Goal: Information Seeking & Learning: Learn about a topic

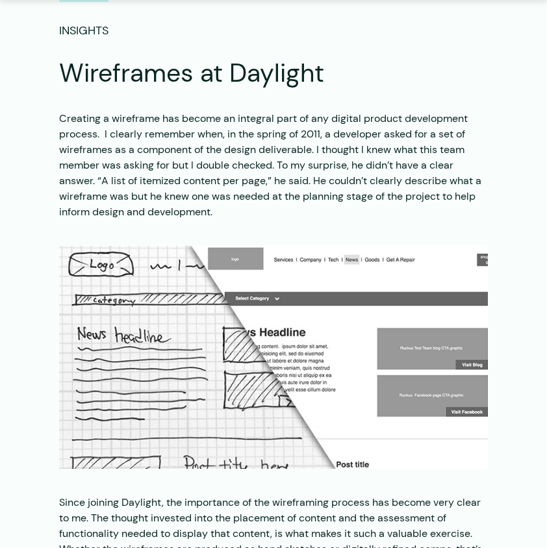
scroll to position [105, 0]
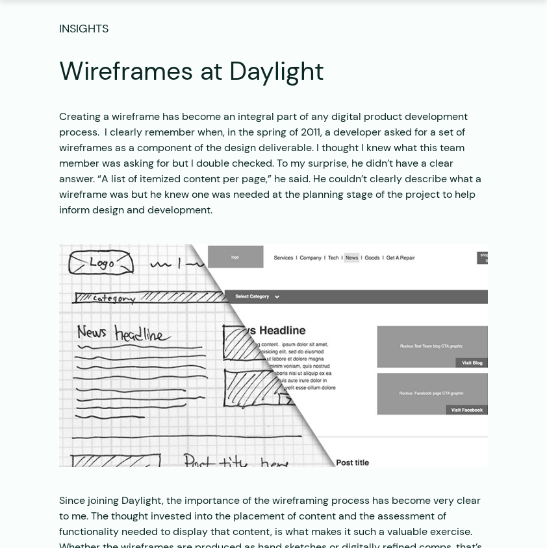
click at [123, 156] on p "Creating a wireframe has become an integral part of any digital product develop…" at bounding box center [273, 163] width 428 height 109
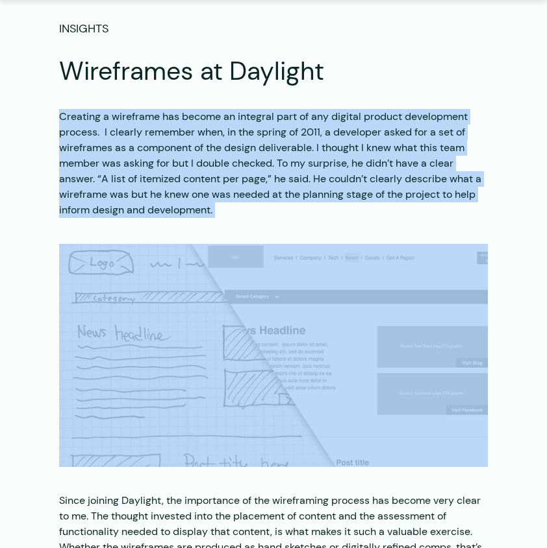
click at [123, 156] on p "Creating a wireframe has become an integral part of any digital product develop…" at bounding box center [273, 163] width 428 height 109
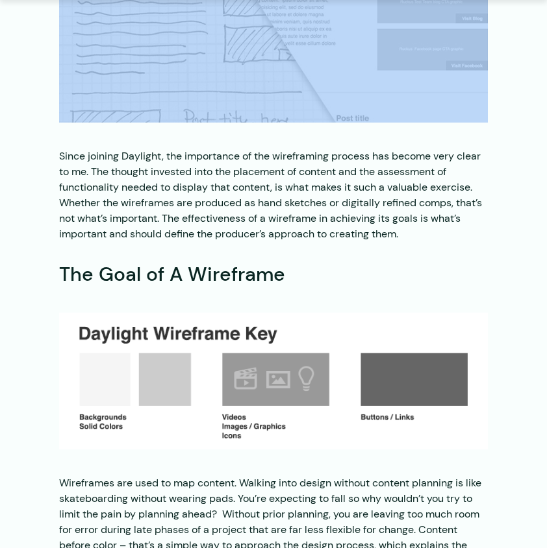
scroll to position [475, 0]
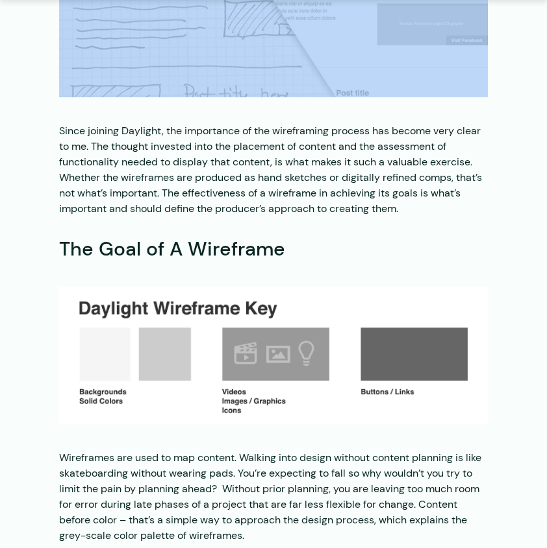
click at [244, 188] on p "Since joining Daylight, the importance of the wireframing process has become ve…" at bounding box center [273, 169] width 428 height 93
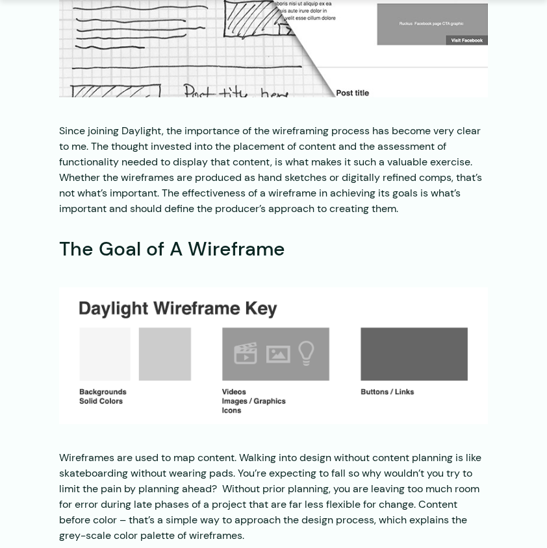
click at [244, 188] on p "Since joining Daylight, the importance of the wireframing process has become ve…" at bounding box center [273, 169] width 428 height 93
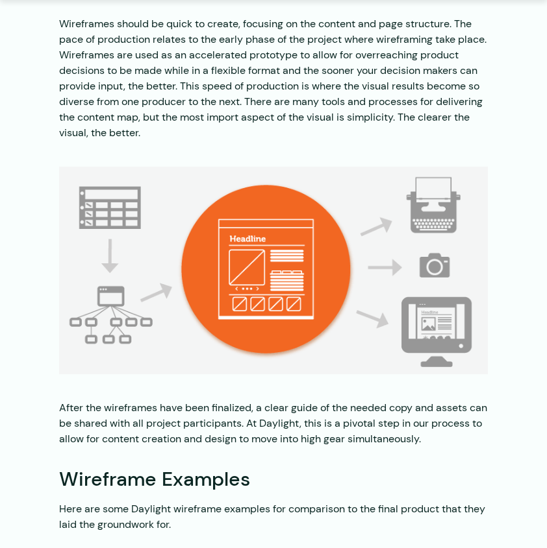
scroll to position [1414, 0]
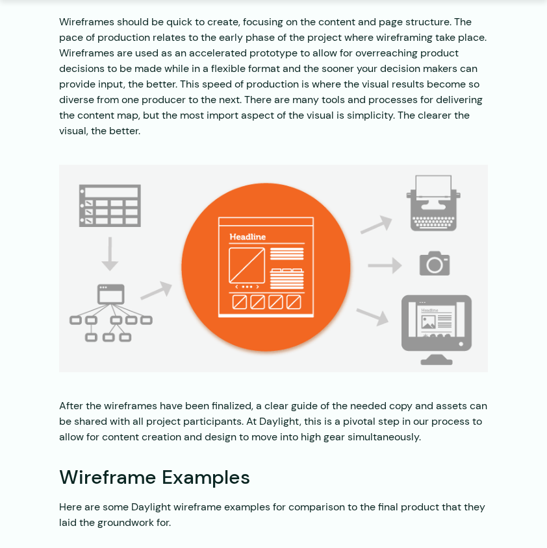
click at [23, 163] on div "Creating a wireframe has become an integral part of any digital product develop…" at bounding box center [273, 365] width 547 height 3131
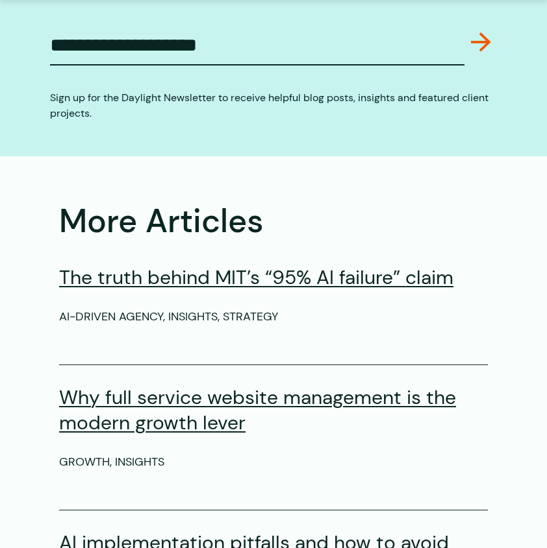
scroll to position [3501, 0]
